Goal: Transaction & Acquisition: Book appointment/travel/reservation

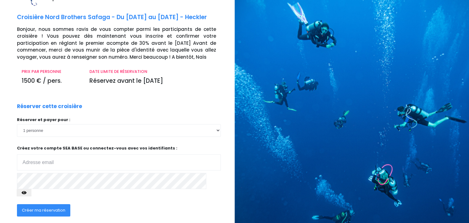
scroll to position [25, 0]
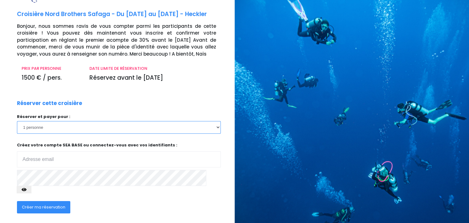
click at [219, 129] on select "1 personne 2 personnes" at bounding box center [119, 127] width 204 height 12
select select "2"
click at [17, 121] on select "1 personne 2 personnes" at bounding box center [119, 127] width 204 height 12
click at [178, 108] on div "Réserver cette croisière Réserver et payer pour : 1 personne 2 personnes Votre …" at bounding box center [118, 160] width 213 height 122
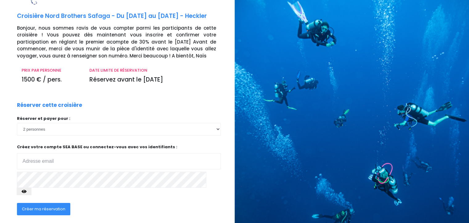
scroll to position [56, 0]
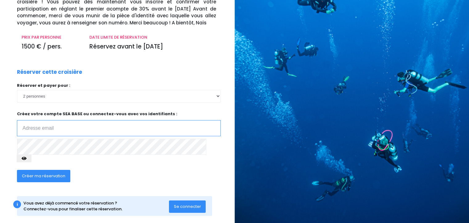
click at [110, 126] on input "email" at bounding box center [119, 128] width 204 height 16
type input "alexissalesse2@gmail.com"
click at [27, 158] on icon "button" at bounding box center [24, 158] width 5 height 0
click at [95, 166] on div "Créer ma réservation" at bounding box center [97, 178] width 170 height 24
click at [52, 173] on span "Créer ma réservation" at bounding box center [44, 176] width 44 height 6
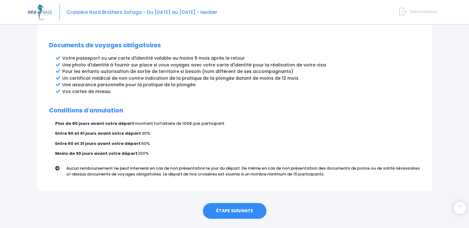
scroll to position [330, 0]
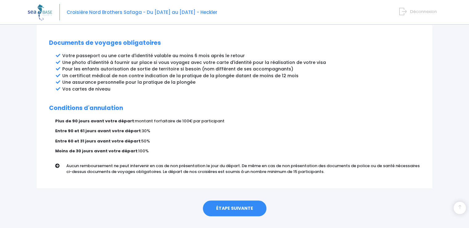
click at [238, 200] on link "ÉTAPE SUIVANTE" at bounding box center [235, 208] width 64 height 16
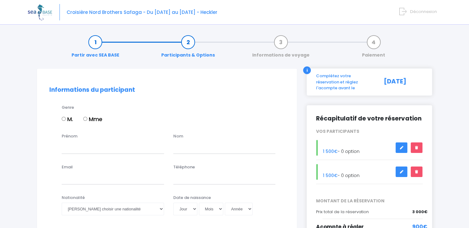
click at [64, 118] on input "M." at bounding box center [64, 119] width 4 height 4
radio input "true"
click at [85, 147] on input "Prénom" at bounding box center [113, 147] width 102 height 12
type input "Alexis"
type input "SALESSE"
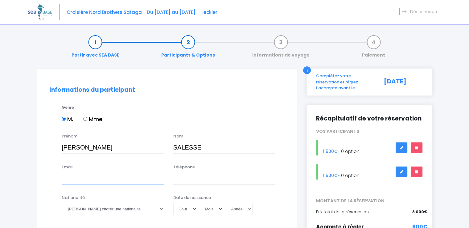
type input "alexissalesse2@gmail.com"
type input "0679662446"
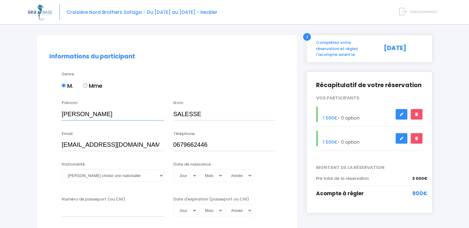
scroll to position [48, 0]
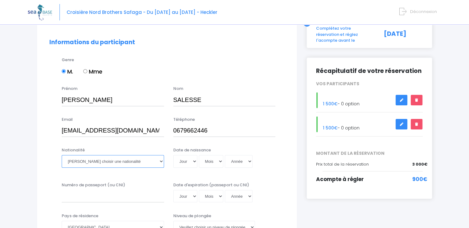
click at [161, 161] on select "Veuillez choisir une nationalité Afghane Albanaise Algerienne Allemande America…" at bounding box center [113, 161] width 102 height 12
select select "Française"
click at [62, 155] on select "Veuillez choisir une nationalité Afghane Albanaise Algerienne Allemande America…" at bounding box center [113, 161] width 102 height 12
click at [193, 160] on select "Jour 01 02 03 04 05 06 07 08 09 10 11 12 13 14 15 16 17 18 19 20 21 22 23 24 25…" at bounding box center [185, 161] width 24 height 12
select select "28"
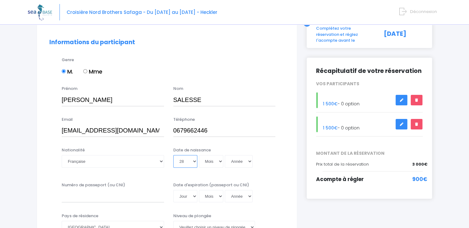
click at [173, 155] on select "Jour 01 02 03 04 05 06 07 08 09 10 11 12 13 14 15 16 17 18 19 20 21 22 23 24 25…" at bounding box center [185, 161] width 24 height 12
click at [219, 161] on select "Mois 01 02 03 04 05 06 07 08 09 10 11 12" at bounding box center [211, 161] width 25 height 12
select select "11"
click at [199, 155] on select "Mois 01 02 03 04 05 06 07 08 09 10 11 12" at bounding box center [211, 161] width 25 height 12
click at [247, 161] on select "Année 2045 2044 2043 2042 2041 2040 2039 2038 2037 2036 2035 2034 2033 2032 203…" at bounding box center [239, 161] width 28 height 12
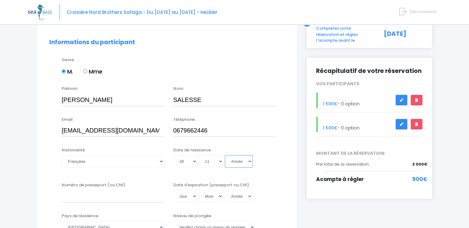
select select "1984"
click at [225, 155] on select "Année 2045 2044 2043 2042 2041 2040 2039 2038 2037 2036 2035 2034 2033 2032 203…" at bounding box center [239, 161] width 28 height 12
type input "1984-11-28"
click at [274, 163] on div "Jour 01 02 03 04 05 06 07 08 09 10 11 12 13 14 15 16 17 18 19 20 21 22 23 24 25…" at bounding box center [224, 161] width 102 height 12
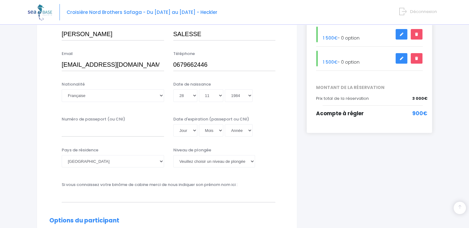
scroll to position [114, 0]
click at [144, 130] on input "Numéro de passeport (ou CNI)" at bounding box center [113, 130] width 102 height 12
type input "22IA91595"
click at [194, 131] on select "Jour 01 02 03 04 05 06 07 08 09 10 11 12 13 14 15 16 17 18 19 20 21 22 23 24 25…" at bounding box center [185, 130] width 24 height 12
select select "13"
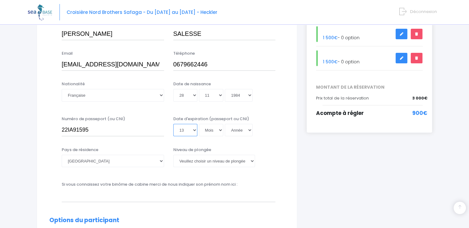
click at [173, 124] on select "Jour 01 02 03 04 05 06 07 08 09 10 11 12 13 14 15 16 17 18 19 20 21 22 23 24 25…" at bounding box center [185, 130] width 24 height 12
click at [215, 128] on select "Mois 01 02 03 04 05 06 07 08 09 10 11 12" at bounding box center [211, 130] width 25 height 12
select select "11"
click at [199, 124] on select "Mois 01 02 03 04 05 06 07 08 09 10 11 12" at bounding box center [211, 130] width 25 height 12
click at [249, 131] on select "Année 2045 2044 2043 2042 2041 2040 2039 2038 2037 2036 2035 2034 2033 2032 203…" at bounding box center [239, 130] width 28 height 12
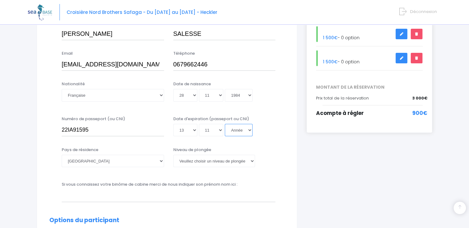
select select "2032"
click at [225, 124] on select "Année 2045 2044 2043 2042 2041 2040 2039 2038 2037 2036 2035 2034 2033 2032 203…" at bounding box center [239, 130] width 28 height 12
type input "2032-11-13"
click at [244, 163] on select "Veuillez choisir un niveau de plongée Non plongeur Junior OW diver Adventure OW…" at bounding box center [214, 161] width 82 height 12
select select "N2"
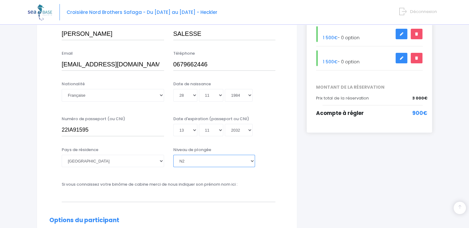
click at [173, 155] on select "Veuillez choisir un niveau de plongée Non plongeur Junior OW diver Adventure OW…" at bounding box center [214, 161] width 82 height 12
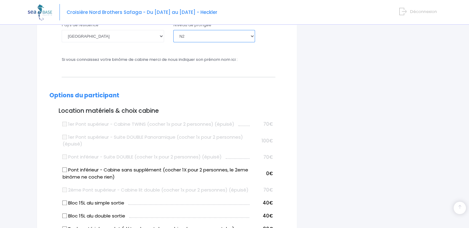
scroll to position [239, 0]
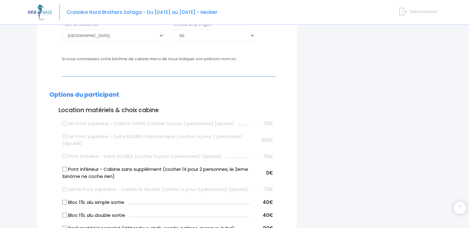
click at [89, 73] on input "text" at bounding box center [169, 70] width 214 height 12
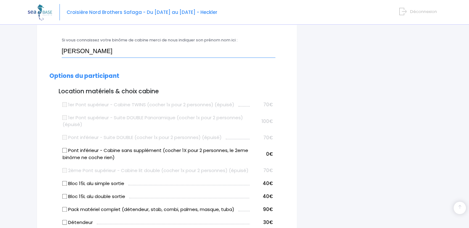
scroll to position [259, 0]
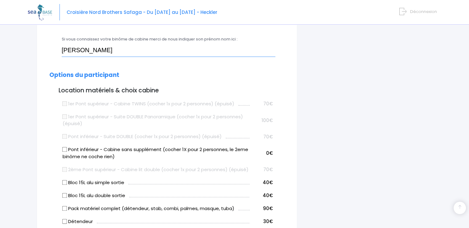
type input "Jean-Luc Salesse"
click at [64, 148] on input "Pont inférieur - Cabine sans supplément (cocher 1X pour 2 personnes, le 2eme bi…" at bounding box center [64, 149] width 5 height 5
checkbox input "true"
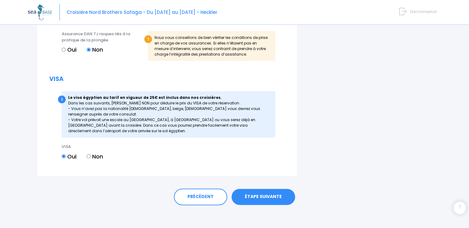
scroll to position [724, 0]
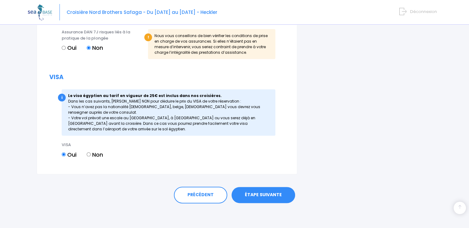
click at [266, 192] on link "ÉTAPE SUIVANTE" at bounding box center [264, 195] width 64 height 16
click at [259, 192] on link "ÉTAPE SUIVANTE" at bounding box center [264, 195] width 64 height 16
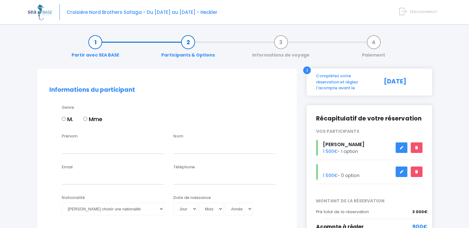
click at [63, 117] on input "M." at bounding box center [64, 119] width 4 height 4
radio input "true"
click at [83, 151] on input "Prénom" at bounding box center [113, 147] width 102 height 12
type input "Jean-Luc"
click at [190, 150] on input "text" at bounding box center [224, 147] width 102 height 12
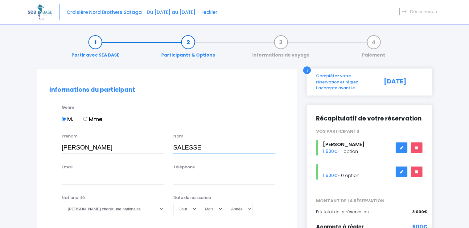
type input "SALESSE"
click at [107, 180] on input "Email" at bounding box center [113, 178] width 102 height 12
type input "jlsalesse60@gmail.com"
click at [220, 178] on input "Téléphone" at bounding box center [224, 178] width 102 height 12
type input "0677792744"
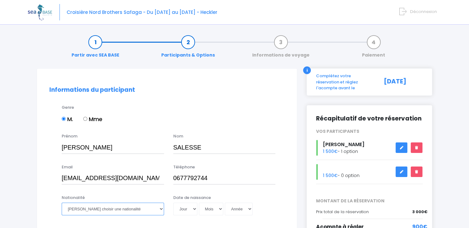
click at [162, 209] on select "Veuillez choisir une nationalité Afghane Albanaise Algerienne Allemande America…" at bounding box center [113, 208] width 102 height 12
select select "Française"
click at [62, 202] on select "Veuillez choisir une nationalité Afghane Albanaise Algerienne Allemande America…" at bounding box center [113, 208] width 102 height 12
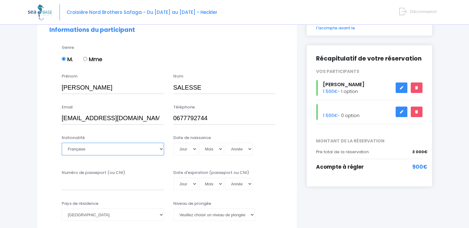
scroll to position [63, 0]
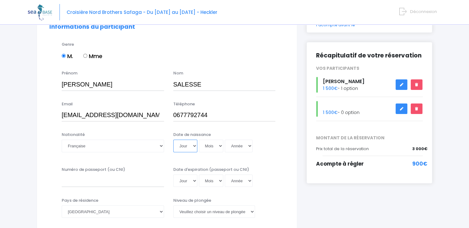
click at [193, 147] on select "Jour 01 02 03 04 05 06 07 08 09 10 11 12 13 14 15 16 17 18 19 20 21 22 23 24 25…" at bounding box center [185, 146] width 24 height 12
select select "23"
click at [173, 140] on select "Jour 01 02 03 04 05 06 07 08 09 10 11 12 13 14 15 16 17 18 19 20 21 22 23 24 25…" at bounding box center [185, 146] width 24 height 12
click at [220, 146] on select "Mois 01 02 03 04 05 06 07 08 09 10 11 12" at bounding box center [211, 146] width 25 height 12
select select "05"
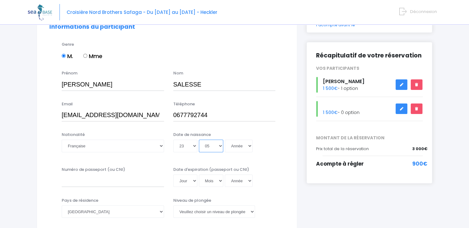
click at [199, 140] on select "Mois 01 02 03 04 05 06 07 08 09 10 11 12" at bounding box center [211, 146] width 25 height 12
click at [247, 147] on select "Année 2045 2044 2043 2042 2041 2040 2039 2038 2037 2036 2035 2034 2033 2032 203…" at bounding box center [239, 146] width 28 height 12
select select "1959"
click at [225, 140] on select "Année 2045 2044 2043 2042 2041 2040 2039 2038 2037 2036 2035 2034 2033 2032 203…" at bounding box center [239, 146] width 28 height 12
type input "1959-05-23"
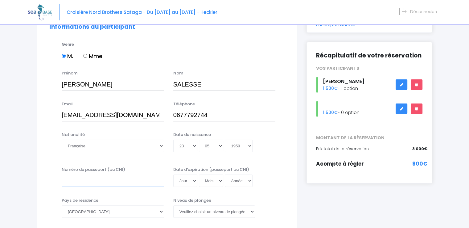
click at [103, 181] on input "Numéro de passeport (ou CNI)" at bounding box center [113, 180] width 102 height 12
type input "22AD73727"
click at [194, 181] on select "Jour 01 02 03 04 05 06 07 08 09 10 11 12 13 14 15 16 17 18 19 20 21 22 23 24 25…" at bounding box center [185, 180] width 24 height 12
select select "30"
click at [173, 174] on select "Jour 01 02 03 04 05 06 07 08 09 10 11 12 13 14 15 16 17 18 19 20 21 22 23 24 25…" at bounding box center [185, 180] width 24 height 12
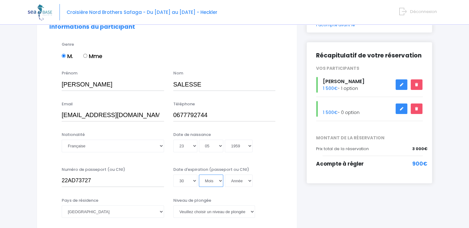
click at [214, 182] on select "Mois 01 02 03 04 05 06 07 08 09 10 11 12" at bounding box center [211, 180] width 25 height 12
select select "01"
click at [199, 174] on select "Mois 01 02 03 04 05 06 07 08 09 10 11 12" at bounding box center [211, 180] width 25 height 12
click at [244, 181] on select "Année 2045 2044 2043 2042 2041 2040 2039 2038 2037 2036 2035 2034 2033 2032 203…" at bounding box center [239, 180] width 28 height 12
select select "2032"
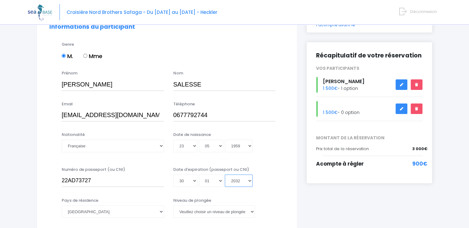
click at [225, 174] on select "Année 2045 2044 2043 2042 2041 2040 2039 2038 2037 2036 2035 2034 2033 2032 203…" at bounding box center [239, 180] width 28 height 12
type input "2032-01-30"
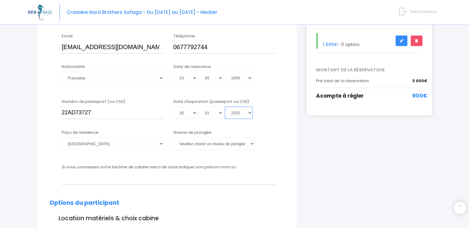
scroll to position [132, 0]
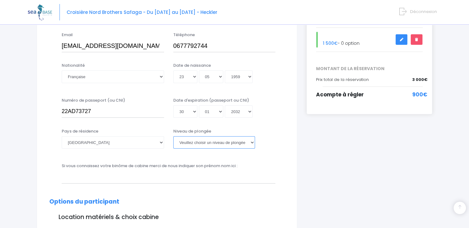
click at [251, 143] on select "Veuillez choisir un niveau de plongée Non plongeur Junior OW diver Adventure OW…" at bounding box center [214, 142] width 82 height 12
select select "N3"
click at [173, 136] on select "Veuillez choisir un niveau de plongée Non plongeur Junior OW diver Adventure OW…" at bounding box center [214, 142] width 82 height 12
click at [166, 177] on input "text" at bounding box center [169, 177] width 214 height 12
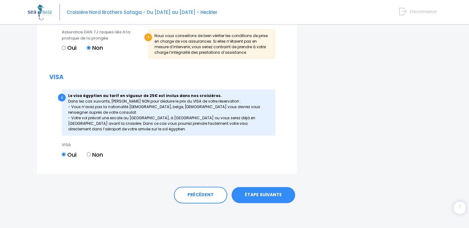
scroll to position [724, 0]
type input "Alexis Salesse"
click at [267, 190] on link "ÉTAPE SUIVANTE" at bounding box center [264, 195] width 64 height 16
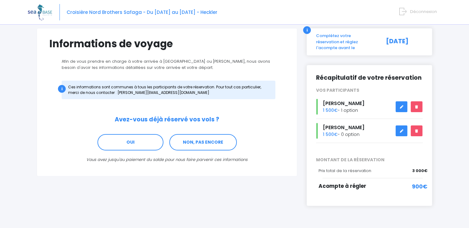
scroll to position [50, 0]
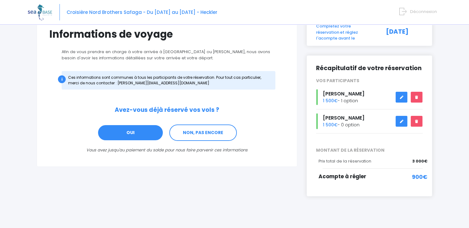
click at [148, 129] on link "OUI" at bounding box center [131, 132] width 66 height 17
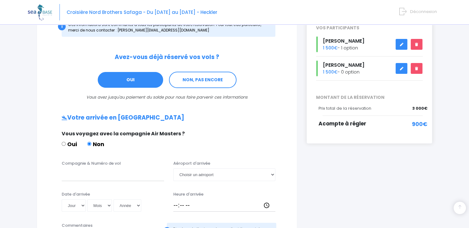
scroll to position [104, 0]
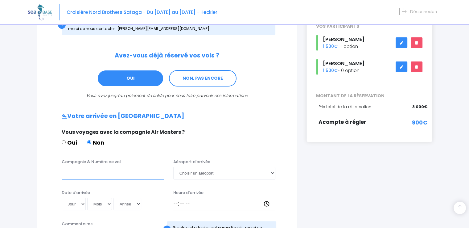
click at [115, 171] on input "Compagnie & Numéro de vol" at bounding box center [113, 173] width 102 height 12
click at [78, 173] on input "Easy Jet" at bounding box center [113, 173] width 102 height 12
click at [110, 174] on input "easyJet" at bounding box center [113, 173] width 102 height 12
type input "easyJet EJU4691"
click at [273, 173] on select "Choisir un aéroport [GEOGRAPHIC_DATA][PERSON_NAME]" at bounding box center [224, 173] width 102 height 12
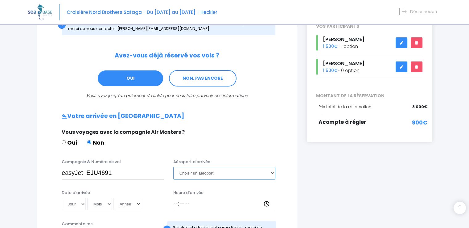
select select "Hurghada"
click at [173, 167] on select "Choisir un aéroport [GEOGRAPHIC_DATA][PERSON_NAME]" at bounding box center [224, 173] width 102 height 12
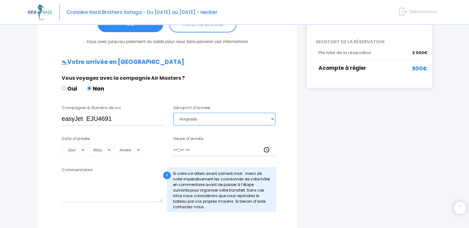
scroll to position [159, 0]
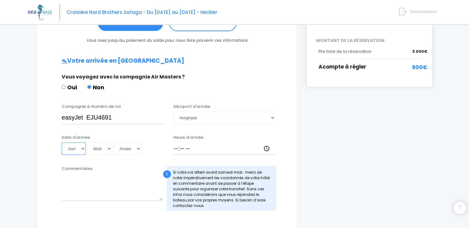
click at [81, 148] on select "Jour 01 02 03 04 05 06 07 08 09 10 11 12 13 14 15 16 17 18 19 20 21 22 23 24 25…" at bounding box center [74, 148] width 24 height 12
select select "22"
click at [62, 142] on select "Jour 01 02 03 04 05 06 07 08 09 10 11 12 13 14 15 16 17 18 19 20 21 22 23 24 25…" at bounding box center [74, 148] width 24 height 12
click at [108, 147] on select "Mois 01 02 03 04 05 06 07 08 09 10 11 12" at bounding box center [99, 148] width 25 height 12
select select "11"
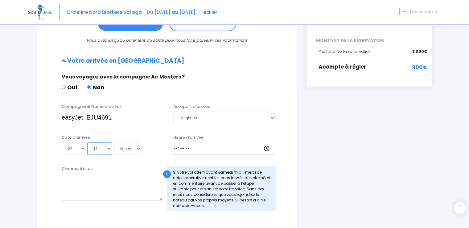
click at [87, 142] on select "Mois 01 02 03 04 05 06 07 08 09 10 11 12" at bounding box center [99, 148] width 25 height 12
click at [136, 147] on select "Année 2045 2044 2043 2042 2041 2040 2039 2038 2037 2036 2035 2034 2033 2032 203…" at bounding box center [128, 148] width 28 height 12
select select "2025"
click at [114, 142] on select "Année 2045 2044 2043 2042 2041 2040 2039 2038 2037 2036 2035 2034 2033 2032 203…" at bounding box center [128, 148] width 28 height 12
type input "[DATE]"
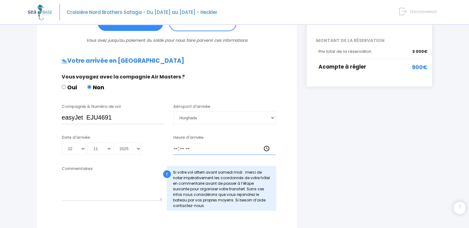
click at [197, 148] on input "Heure d'arrivée" at bounding box center [224, 148] width 102 height 12
type input "17:15"
click at [111, 182] on textarea "Commentaires" at bounding box center [112, 186] width 101 height 27
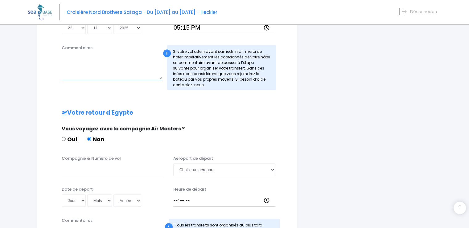
scroll to position [280, 0]
click at [95, 173] on input "Compagnie & Numéro de vol" at bounding box center [113, 169] width 102 height 12
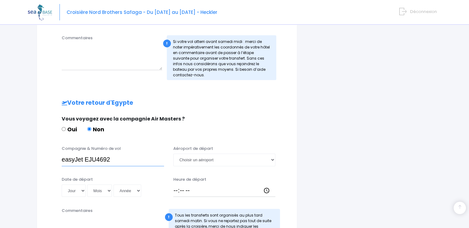
scroll to position [292, 0]
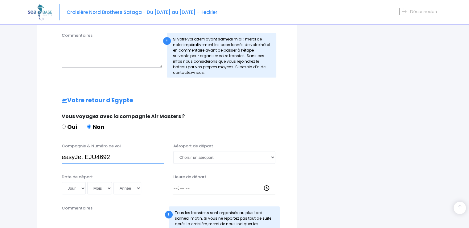
type input "easyJet EJU4692"
click at [264, 160] on select "Choisir un aéroport Hurghada Marsa Alam" at bounding box center [224, 157] width 102 height 12
select select "Hurghada"
click at [173, 151] on select "Choisir un aéroport Hurghada Marsa Alam" at bounding box center [224, 157] width 102 height 12
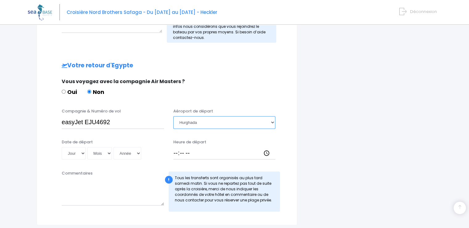
scroll to position [327, 0]
click at [82, 152] on select "Jour 01 02 03 04 05 06 07 08 09 10 11 12 13 14 15 16 17 18 19 20 21 22 23 24 25…" at bounding box center [74, 153] width 24 height 12
select select "29"
click at [62, 147] on select "Jour 01 02 03 04 05 06 07 08 09 10 11 12 13 14 15 16 17 18 19 20 21 22 23 24 25…" at bounding box center [74, 153] width 24 height 12
click at [104, 152] on select "Mois 01 02 03 04 05 06 07 08 09 10 11 12" at bounding box center [99, 153] width 25 height 12
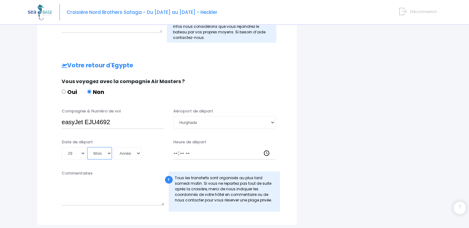
select select "11"
click at [87, 147] on select "Mois 01 02 03 04 05 06 07 08 09 10 11 12" at bounding box center [99, 153] width 25 height 12
click at [137, 152] on select "Année 2045 2044 2043 2042 2041 2040 2039 2038 2037 2036 2035 2034 2033 2032 203…" at bounding box center [128, 153] width 28 height 12
select select "2025"
click at [114, 147] on select "Année 2045 2044 2043 2042 2041 2040 2039 2038 2037 2036 2035 2034 2033 2032 203…" at bounding box center [128, 153] width 28 height 12
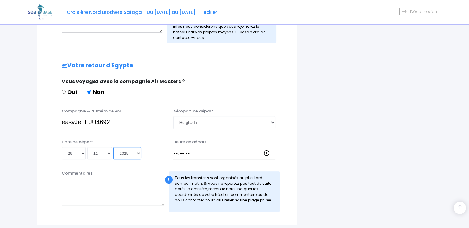
type input "2025-11-29"
click at [175, 150] on input "Heure de départ" at bounding box center [224, 153] width 102 height 12
type input "18:10"
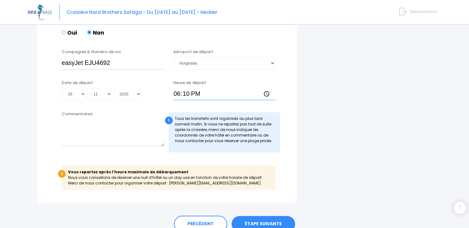
scroll to position [386, 0]
click at [131, 155] on div "Commentaires ! Tous les transferts sont organisés au plus tard samedi matin. Si…" at bounding box center [167, 133] width 245 height 45
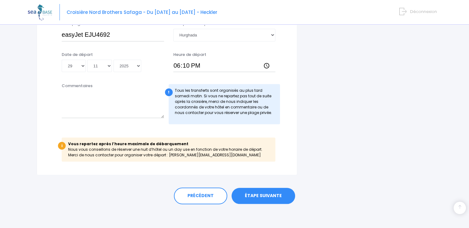
click at [256, 192] on link "ÉTAPE SUIVANTE" at bounding box center [264, 196] width 64 height 16
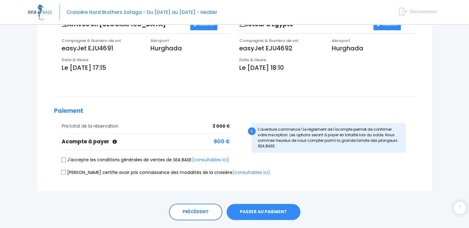
scroll to position [207, 0]
click at [64, 157] on input "J'accepte les conditions générales de ventes de SEA BASE (consultables ici)" at bounding box center [63, 159] width 5 height 5
checkbox input "true"
click at [64, 172] on input "[PERSON_NAME] certifie avoir pris connaissance des modalités de la croisière (c…" at bounding box center [63, 171] width 5 height 5
checkbox input "true"
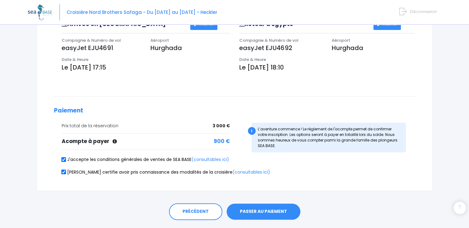
scroll to position [223, 0]
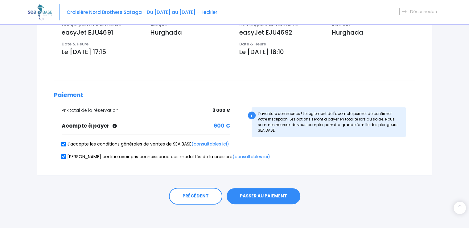
click at [253, 194] on button "PASSER AU PAIEMENT" at bounding box center [264, 196] width 74 height 16
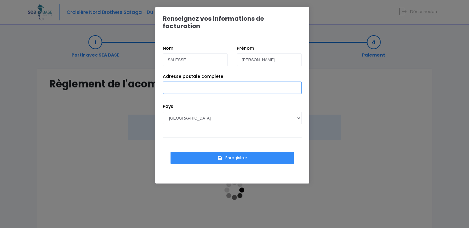
click at [232, 83] on input "Adresse postale complète" at bounding box center [232, 87] width 139 height 12
type input "[STREET_ADDRESS]"
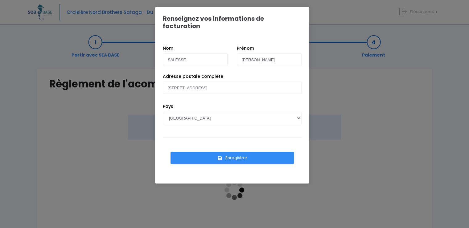
click at [241, 93] on div "Adresse postale complète 5 impasse des orteaux 75020 Paris" at bounding box center [232, 88] width 148 height 30
click at [232, 152] on button "Enregistrer" at bounding box center [232, 158] width 123 height 12
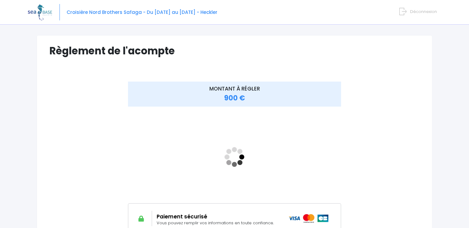
scroll to position [42, 0]
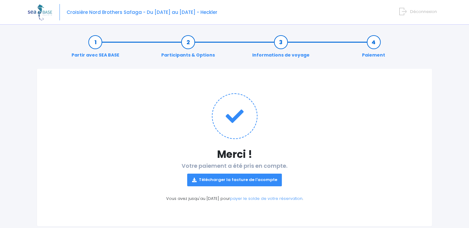
click at [224, 182] on link "Télécharger la facture de l'acompte" at bounding box center [234, 179] width 95 height 12
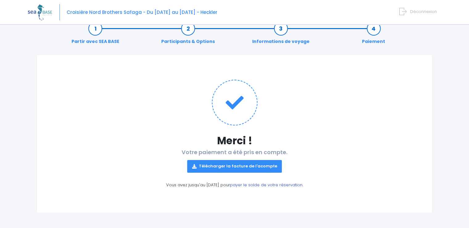
click at [252, 184] on link "payer le solde de votre réservation" at bounding box center [266, 185] width 73 height 6
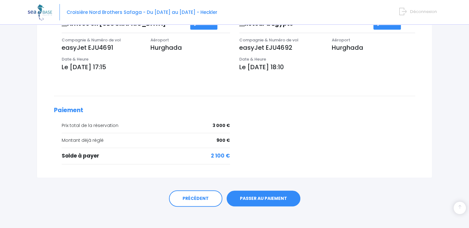
scroll to position [222, 0]
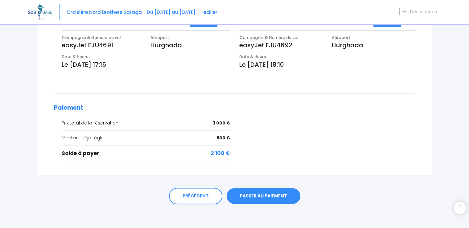
click at [261, 193] on link "PASSER AU PAIEMENT" at bounding box center [264, 196] width 74 height 16
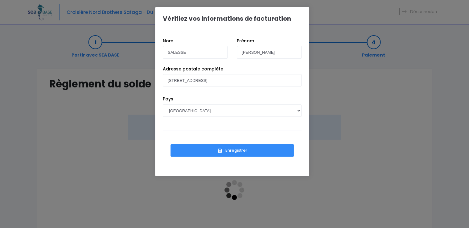
click at [243, 147] on button "Enregistrer" at bounding box center [232, 150] width 123 height 12
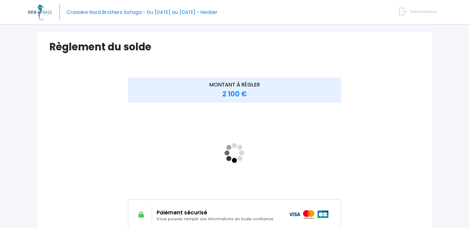
scroll to position [44, 0]
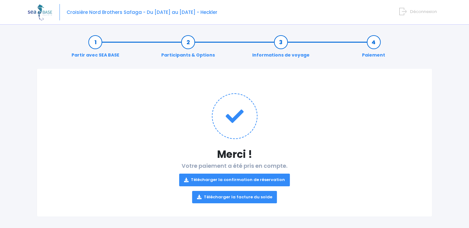
scroll to position [4, 0]
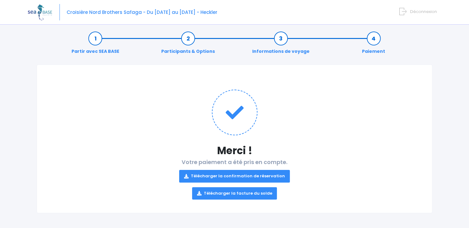
click at [273, 177] on link "Télécharger la confirmation de réservation" at bounding box center [234, 176] width 111 height 12
click at [259, 194] on link "Télécharger la facture du solde" at bounding box center [234, 193] width 85 height 12
